Goal: Information Seeking & Learning: Learn about a topic

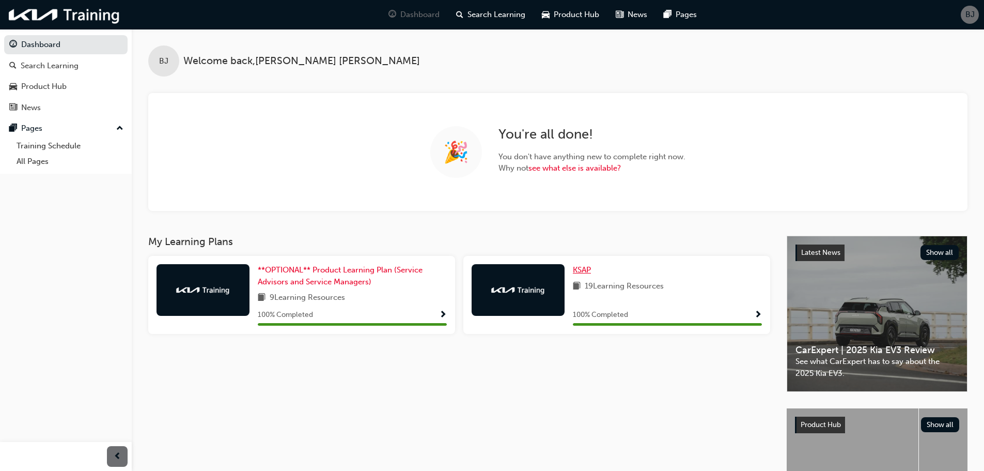
click at [581, 272] on span "KSAP" at bounding box center [582, 269] width 18 height 9
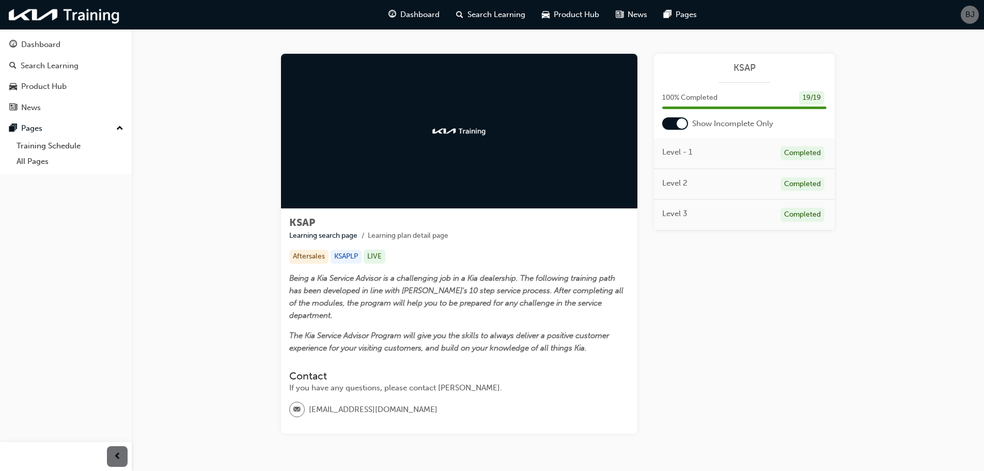
click at [672, 185] on span "Level 2" at bounding box center [674, 183] width 25 height 12
click at [783, 182] on div "Completed" at bounding box center [803, 184] width 44 height 14
click at [685, 117] on div "100 % Completed 19 / 19" at bounding box center [744, 104] width 181 height 27
click at [683, 121] on div at bounding box center [682, 123] width 10 height 10
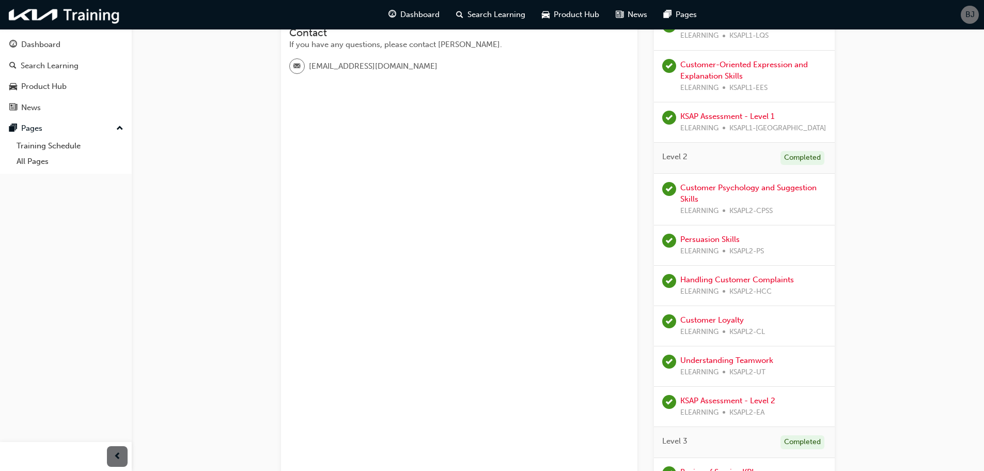
scroll to position [362, 0]
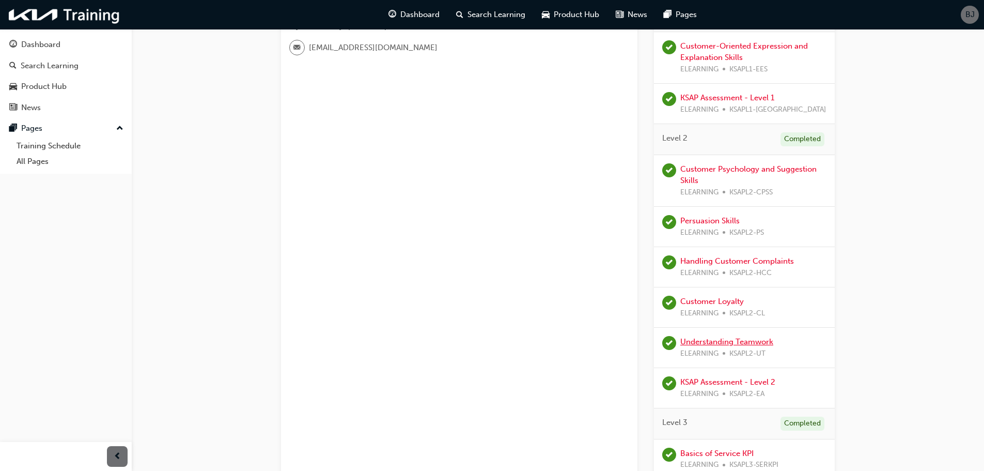
click at [750, 341] on link "Understanding Teamwork" at bounding box center [727, 341] width 93 height 9
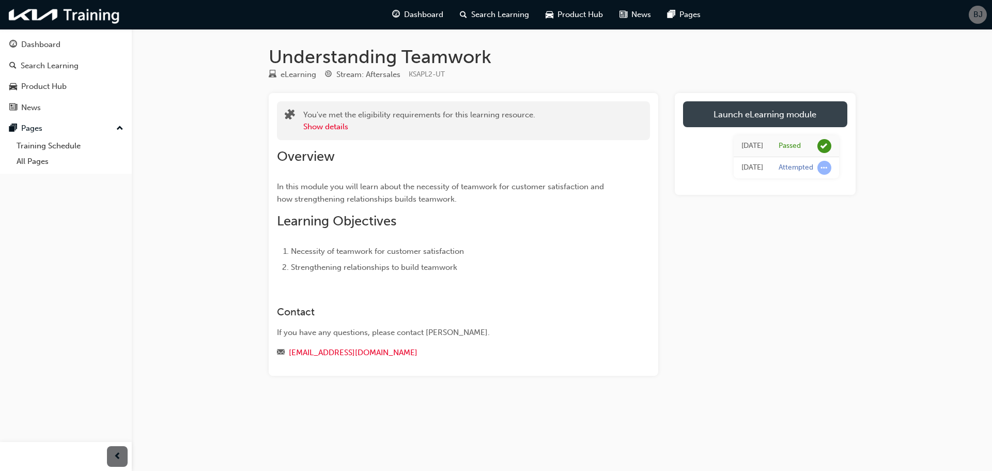
click at [744, 113] on link "Launch eLearning module" at bounding box center [765, 114] width 164 height 26
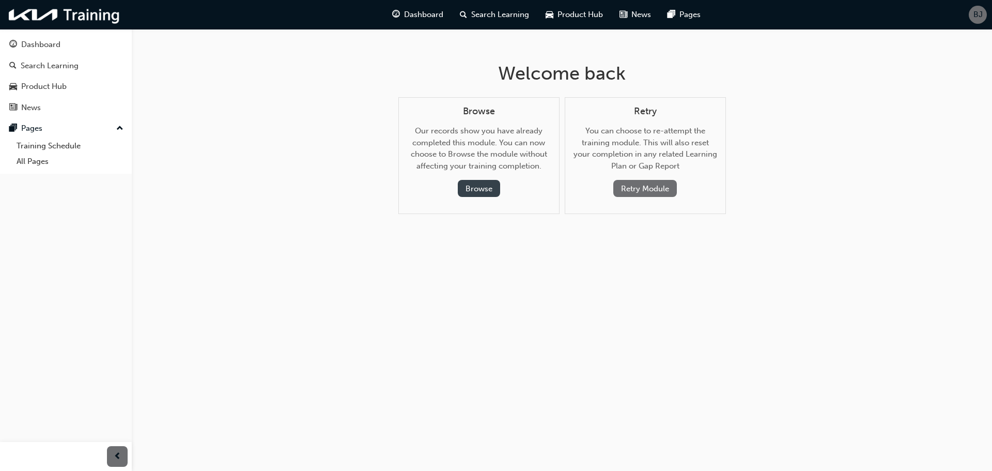
click at [483, 188] on button "Browse" at bounding box center [479, 188] width 42 height 17
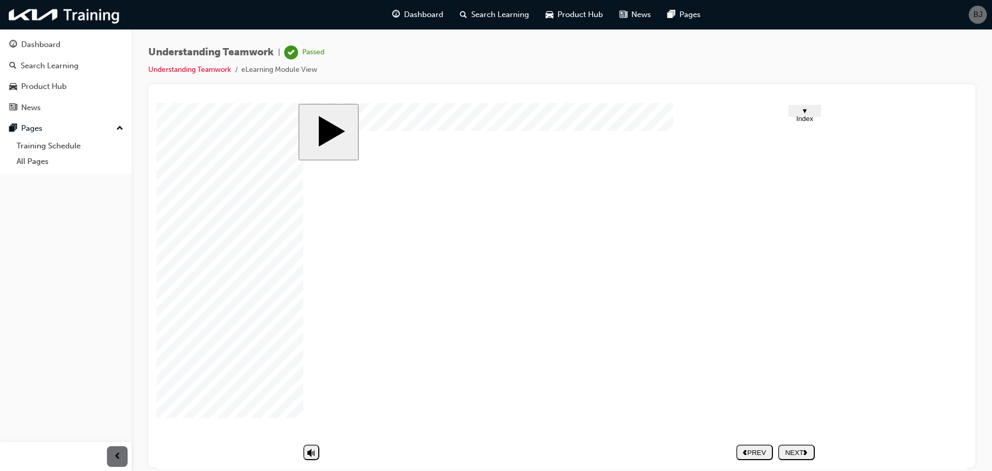
click at [794, 453] on nav "PREV NEXT SUBMIT" at bounding box center [775, 452] width 79 height 24
click at [792, 450] on nav "PREV NEXT SUBMIT" at bounding box center [775, 452] width 79 height 24
